Goal: Task Accomplishment & Management: Complete application form

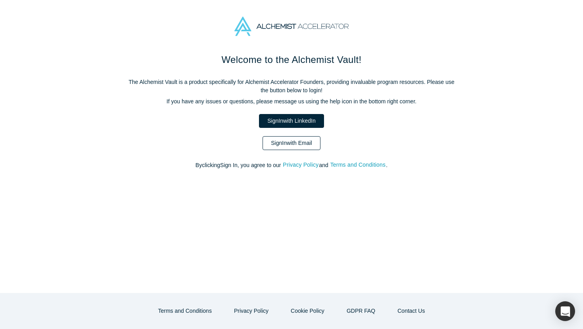
click at [282, 144] on link "Sign In with Email" at bounding box center [291, 143] width 58 height 14
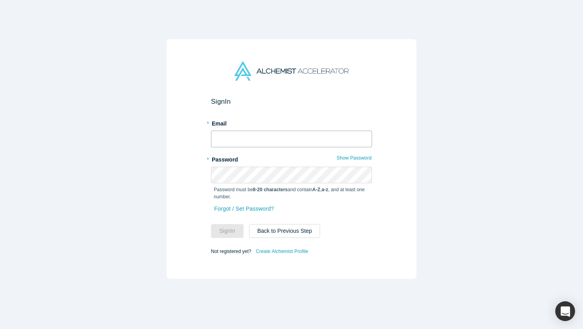
click at [282, 144] on input "text" at bounding box center [291, 139] width 161 height 17
type input "[EMAIL_ADDRESS][DOMAIN_NAME]"
click at [236, 231] on button "Sign In" at bounding box center [227, 231] width 33 height 14
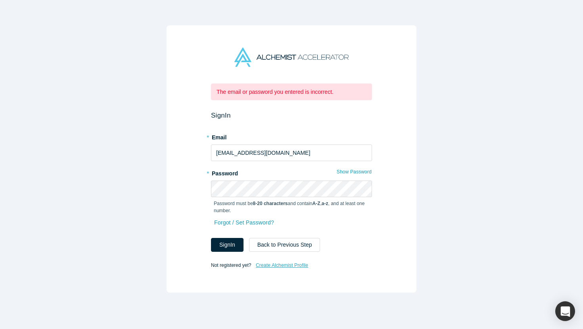
click at [272, 263] on link "Create Alchemist Profile" at bounding box center [281, 265] width 53 height 10
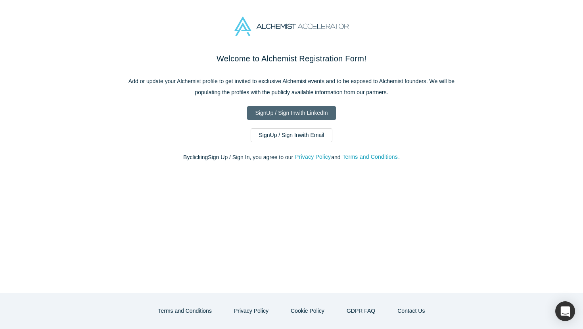
click at [277, 115] on link "Sign Up / Sign In with LinkedIn" at bounding box center [291, 113] width 89 height 14
